Goal: Task Accomplishment & Management: Manage account settings

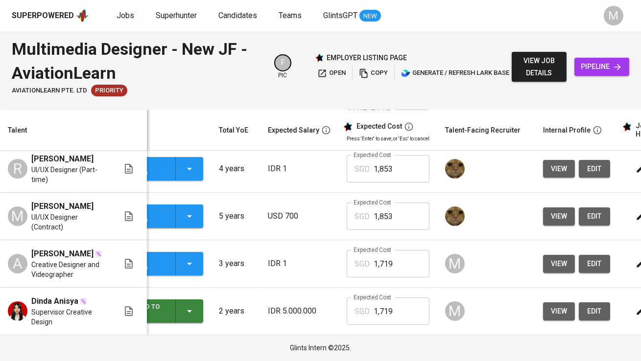
scroll to position [0, 64]
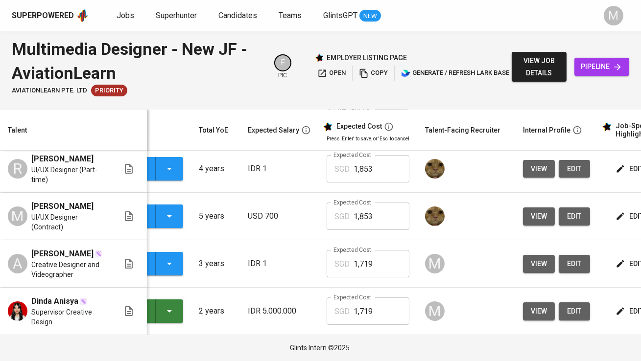
click at [532, 263] on span "view" at bounding box center [539, 264] width 16 height 12
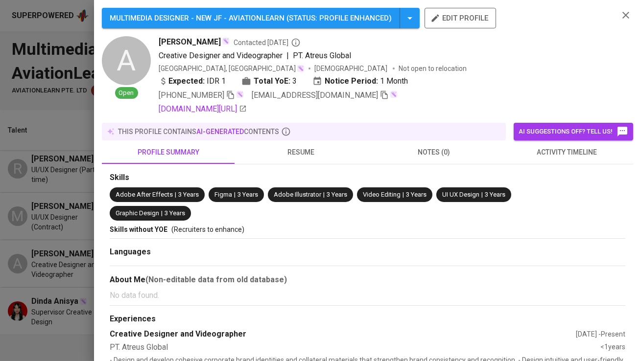
click at [380, 97] on icon "button" at bounding box center [384, 95] width 9 height 9
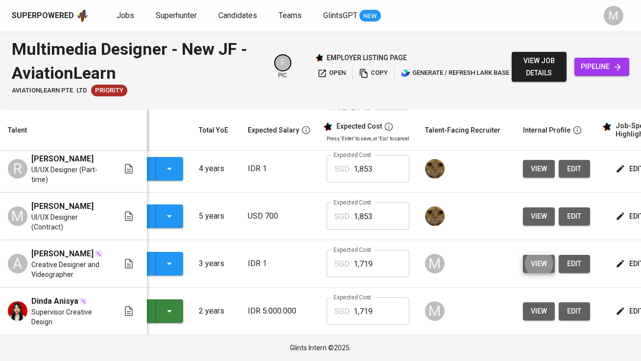
click at [600, 71] on span "pipeline" at bounding box center [601, 67] width 39 height 12
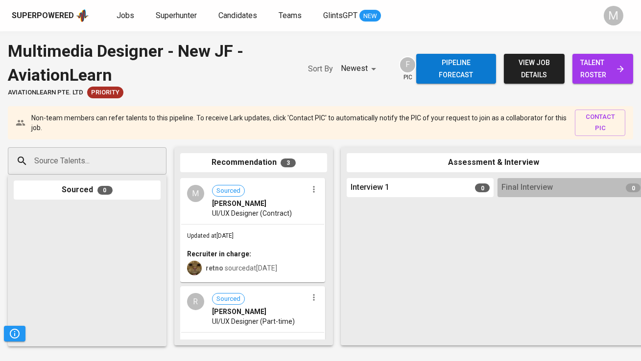
click at [100, 164] on input "Source Talents..." at bounding box center [83, 161] width 103 height 19
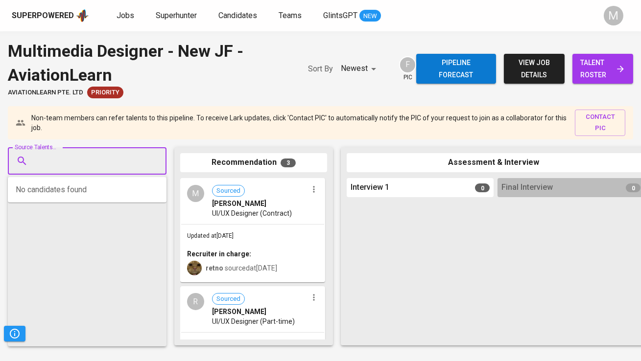
paste input "[EMAIL_ADDRESS][DOMAIN_NAME]"
type input "[EMAIL_ADDRESS][DOMAIN_NAME]"
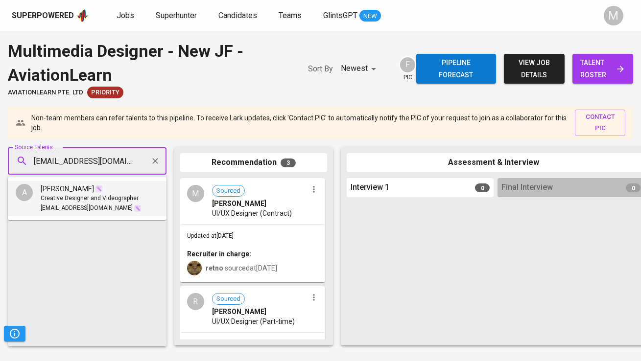
click at [111, 191] on div "[PERSON_NAME]" at bounding box center [91, 189] width 101 height 10
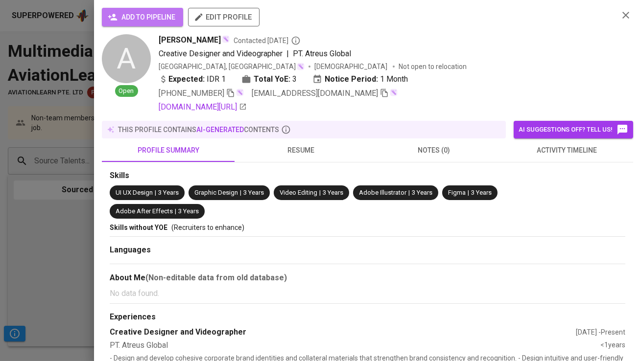
click at [138, 14] on span "add to pipeline" at bounding box center [143, 17] width 66 height 12
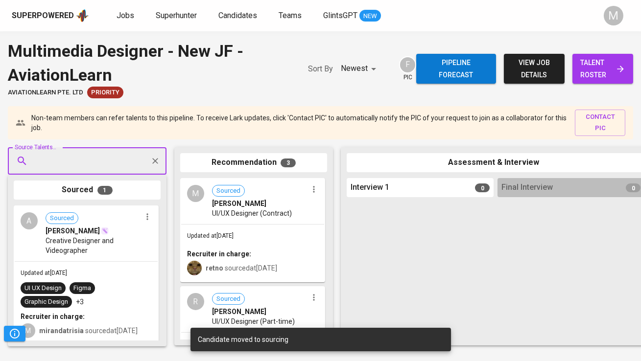
click at [589, 70] on span "talent roster" at bounding box center [602, 69] width 45 height 24
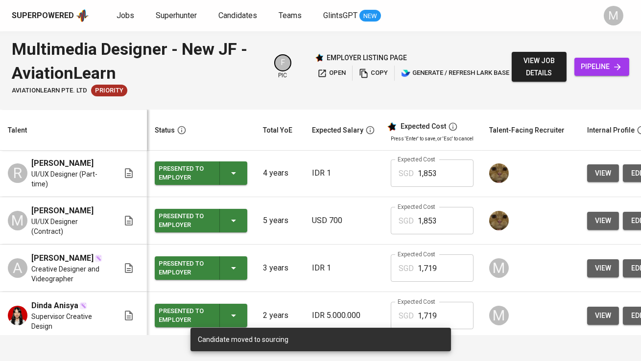
scroll to position [49, 0]
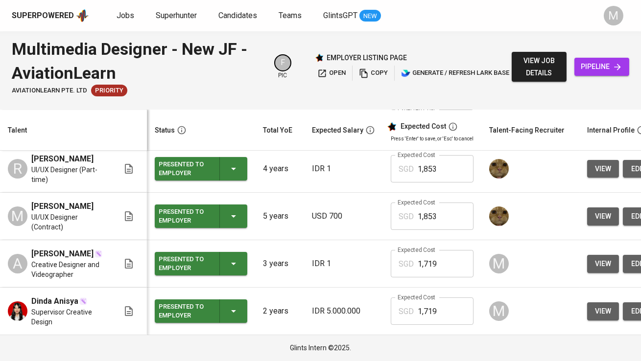
click at [604, 314] on span "view" at bounding box center [603, 311] width 16 height 12
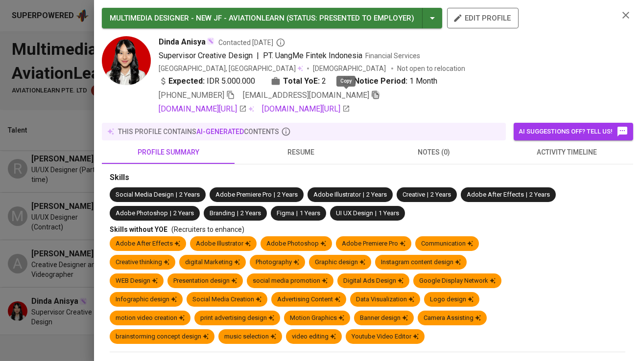
click at [372, 94] on icon "button" at bounding box center [375, 95] width 7 height 8
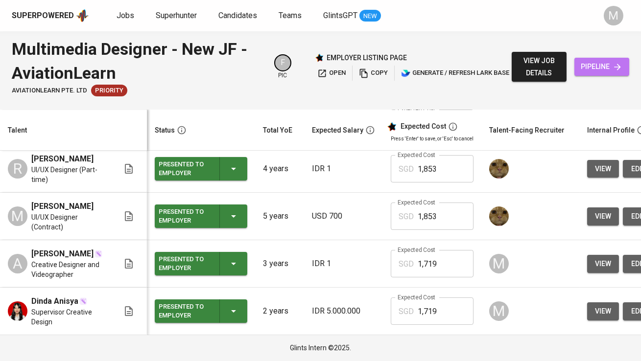
click at [576, 59] on link "pipeline" at bounding box center [601, 67] width 55 height 18
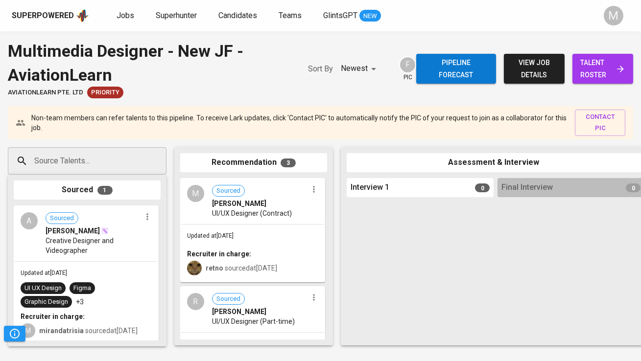
click at [84, 159] on input "Source Talents..." at bounding box center [83, 161] width 103 height 19
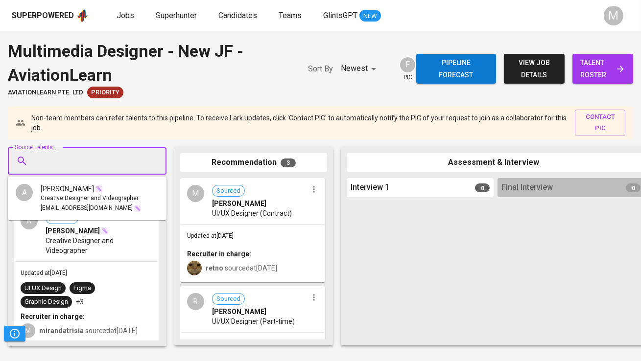
paste input "[EMAIL_ADDRESS][DOMAIN_NAME]"
type input "[EMAIL_ADDRESS][DOMAIN_NAME]"
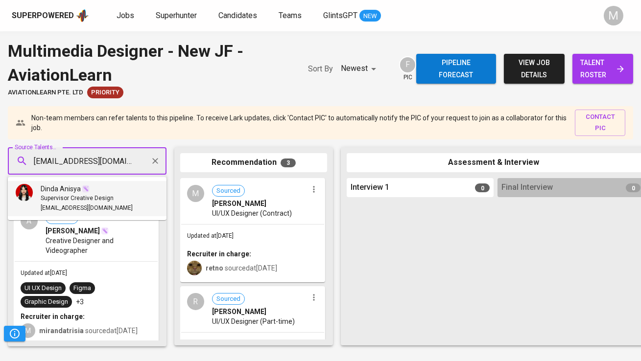
click at [109, 187] on div "Dinda Anisya" at bounding box center [87, 189] width 92 height 10
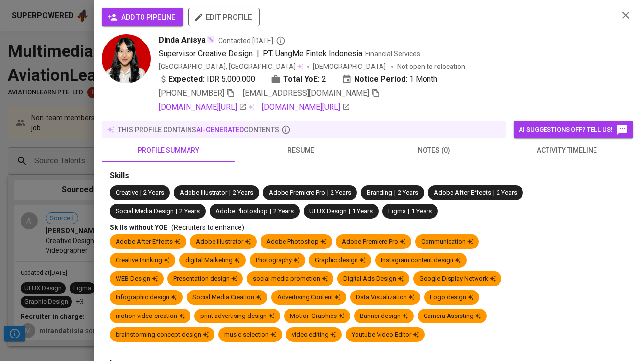
click at [150, 20] on span "add to pipeline" at bounding box center [143, 17] width 66 height 12
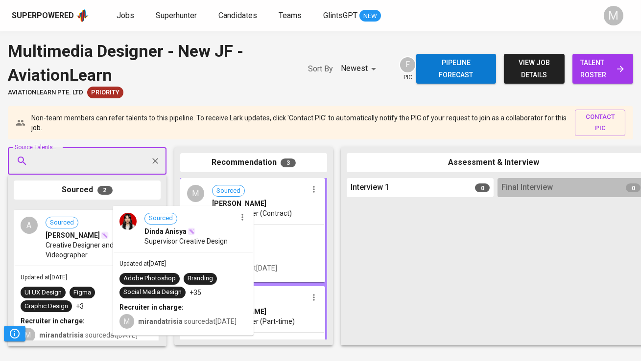
drag, startPoint x: 72, startPoint y: 228, endPoint x: 224, endPoint y: 228, distance: 151.3
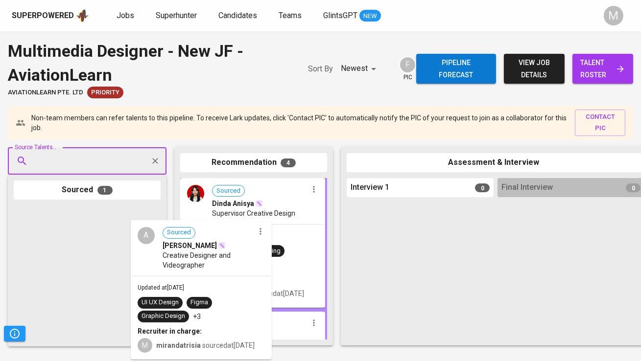
drag, startPoint x: 112, startPoint y: 235, endPoint x: 237, endPoint y: 250, distance: 126.6
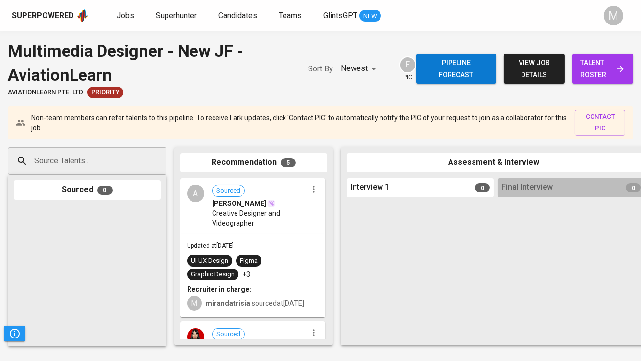
click at [39, 26] on div "Superpowered Jobs Superhunter Candidates Teams GlintsGPT NEW M" at bounding box center [320, 15] width 641 height 31
click at [42, 22] on div "Superpowered" at bounding box center [50, 15] width 77 height 15
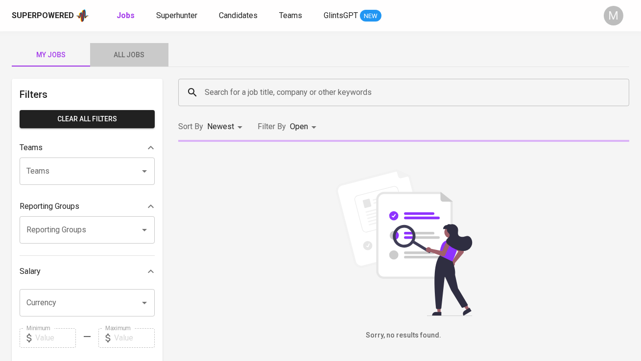
click at [136, 50] on span "All Jobs" at bounding box center [129, 55] width 67 height 12
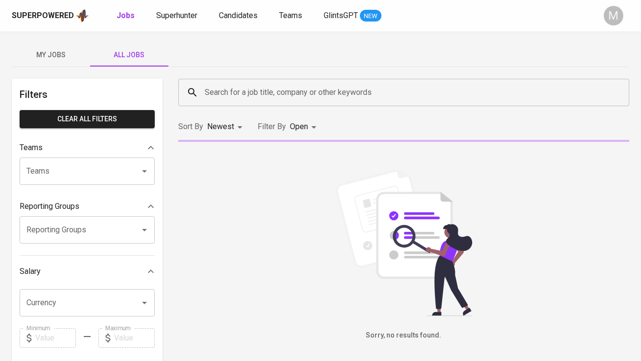
click at [249, 95] on input "Search for a job title, company or other keywords" at bounding box center [406, 92] width 408 height 19
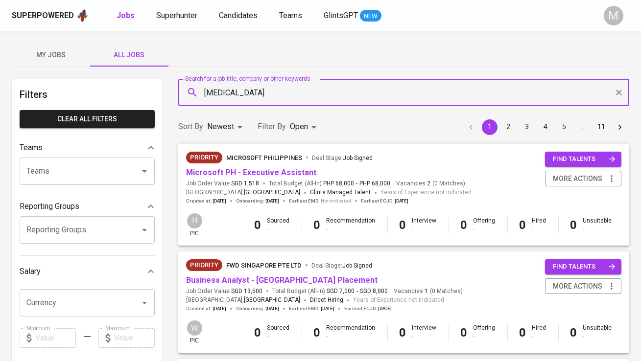
type input "[MEDICAL_DATA]"
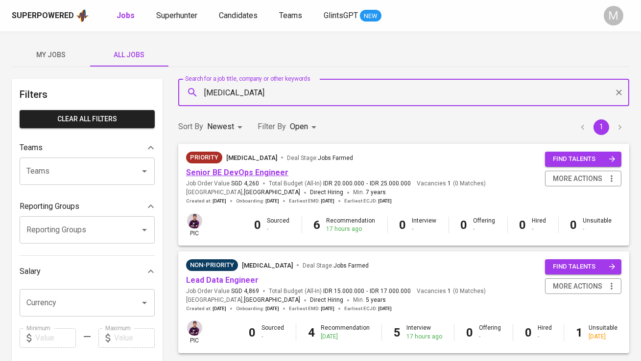
click at [250, 177] on link "Senior BE DevOps Engineer" at bounding box center [237, 172] width 102 height 9
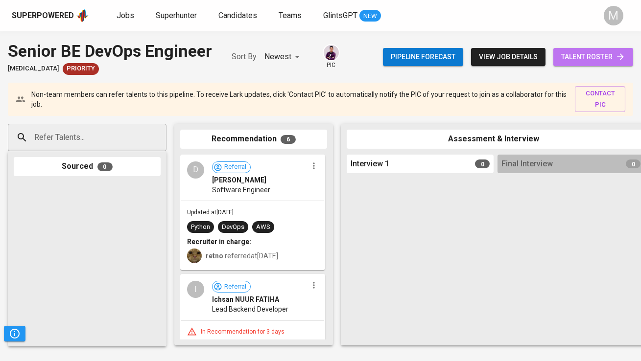
click at [565, 61] on span "talent roster" at bounding box center [593, 57] width 64 height 12
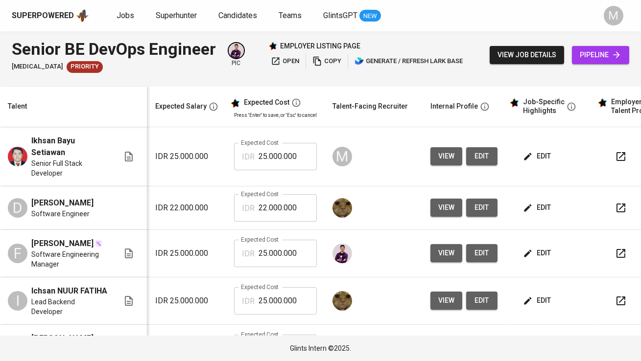
scroll to position [0, 197]
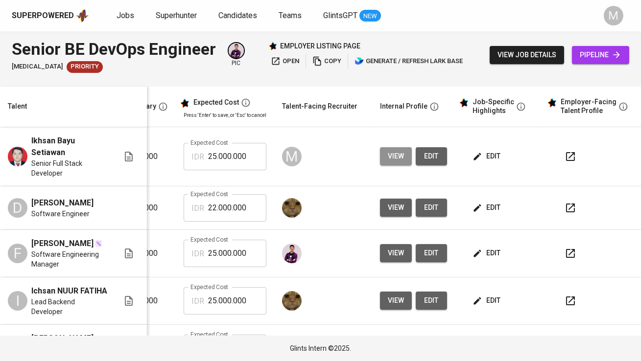
click at [388, 160] on span "view" at bounding box center [396, 156] width 16 height 12
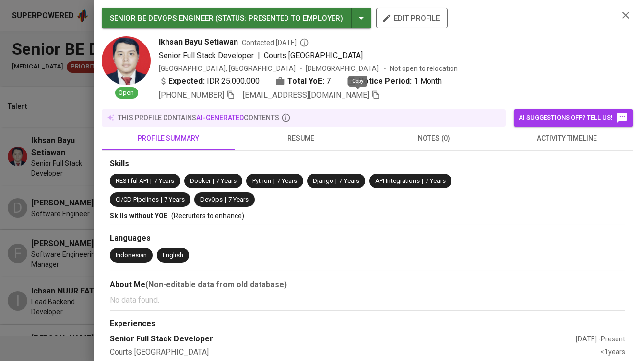
click at [371, 96] on icon "button" at bounding box center [375, 95] width 9 height 9
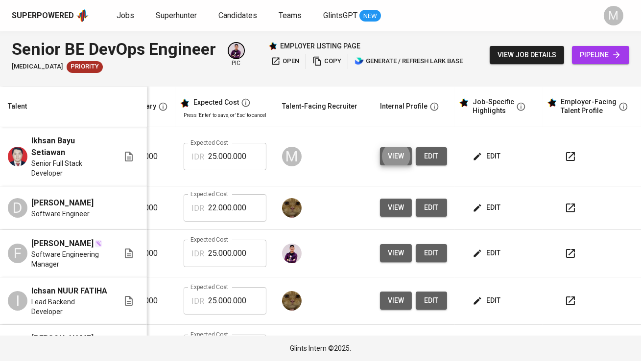
click at [622, 55] on link "pipeline" at bounding box center [600, 55] width 57 height 18
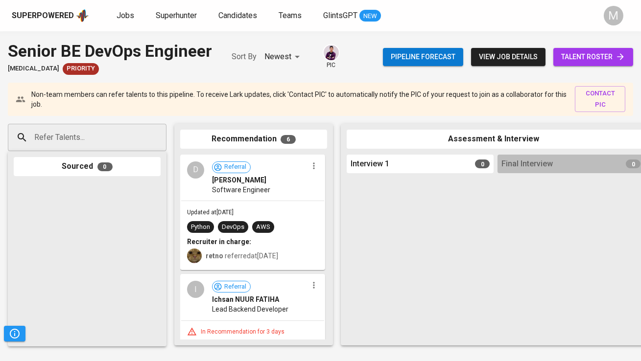
click at [85, 135] on input "Refer Talents..." at bounding box center [83, 137] width 103 height 19
paste input "[EMAIL_ADDRESS][DOMAIN_NAME]"
type input "[EMAIL_ADDRESS][DOMAIN_NAME]"
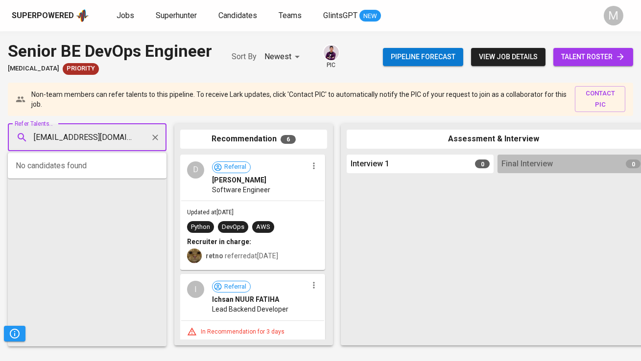
scroll to position [0, 7]
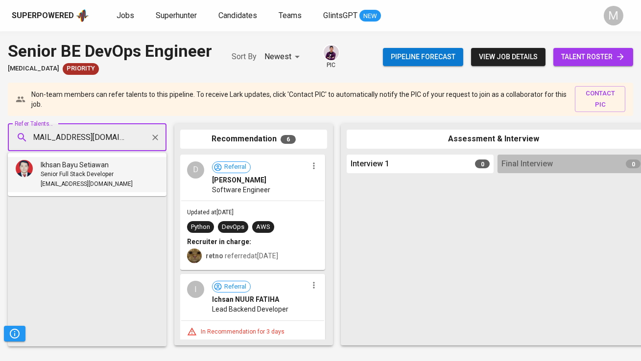
click at [97, 170] on span "Senior Full Stack Developer" at bounding box center [77, 175] width 73 height 10
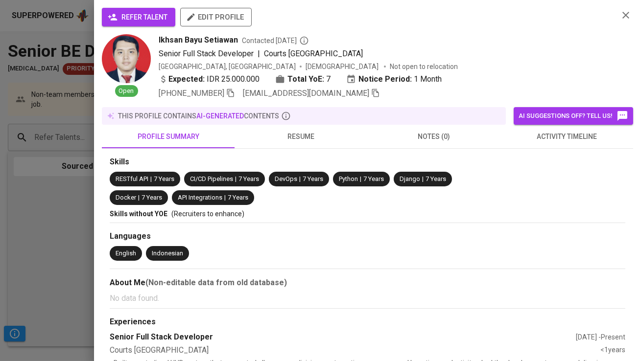
scroll to position [0, 0]
click at [127, 22] on span "refer talent" at bounding box center [139, 17] width 58 height 12
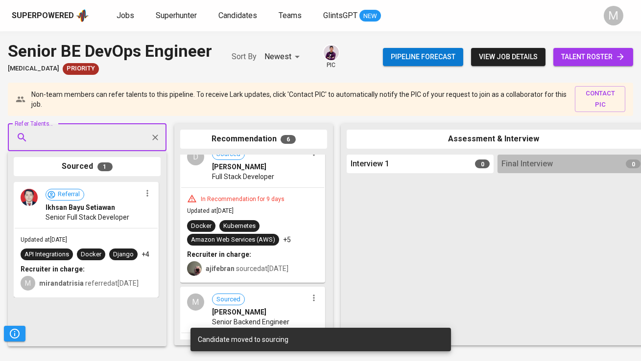
scroll to position [591, 0]
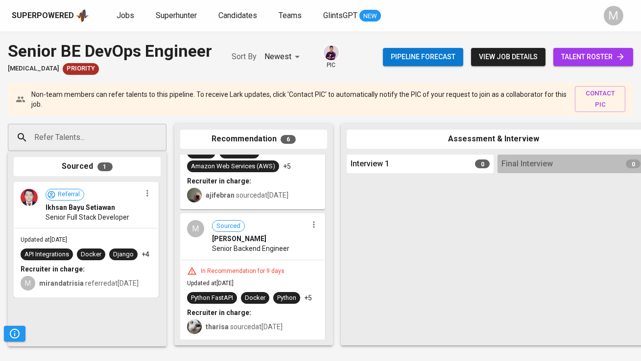
drag, startPoint x: 72, startPoint y: 199, endPoint x: 177, endPoint y: 199, distance: 105.2
click at [177, 199] on div "Refer Talents... Refer Talents... Sourced 1 Referral [GEOGRAPHIC_DATA] Setiawan…" at bounding box center [583, 234] width 1166 height 237
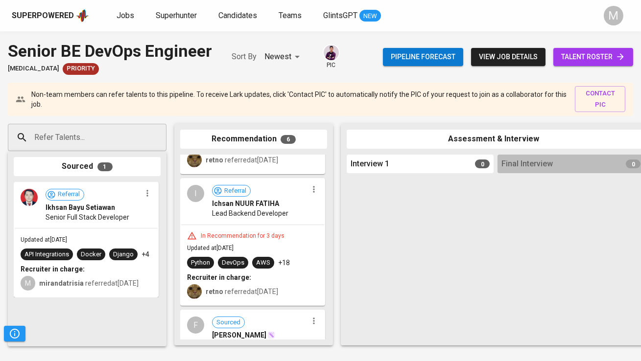
scroll to position [0, 0]
